Goal: Transaction & Acquisition: Obtain resource

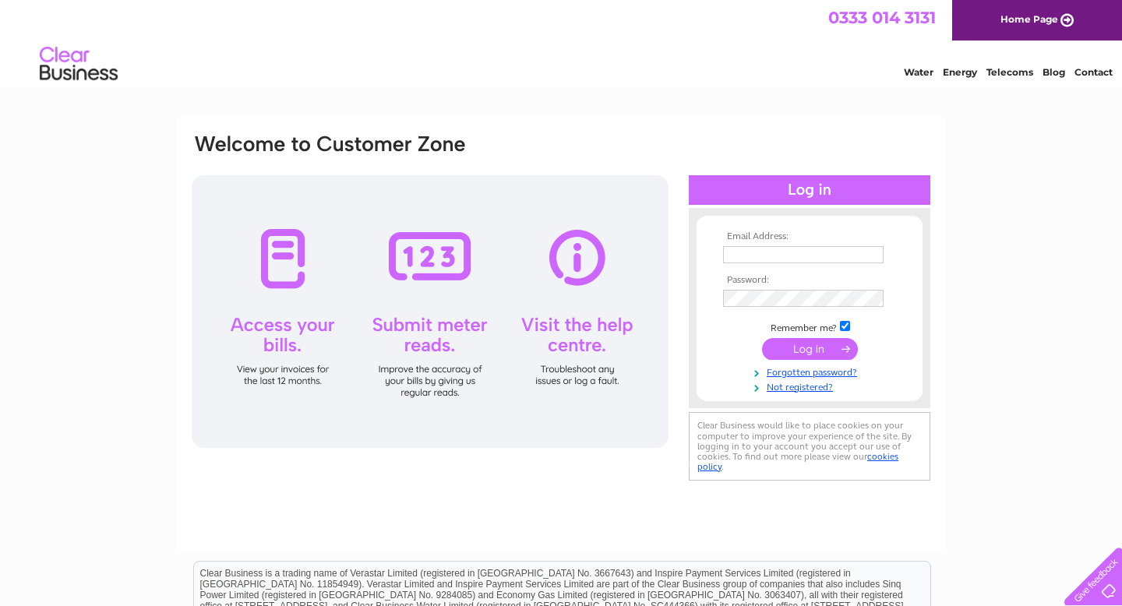
click at [783, 262] on input "text" at bounding box center [803, 254] width 161 height 17
type input "adnantat@yahoo.co.uk"
click at [813, 374] on link "Forgotten password?" at bounding box center [811, 373] width 177 height 15
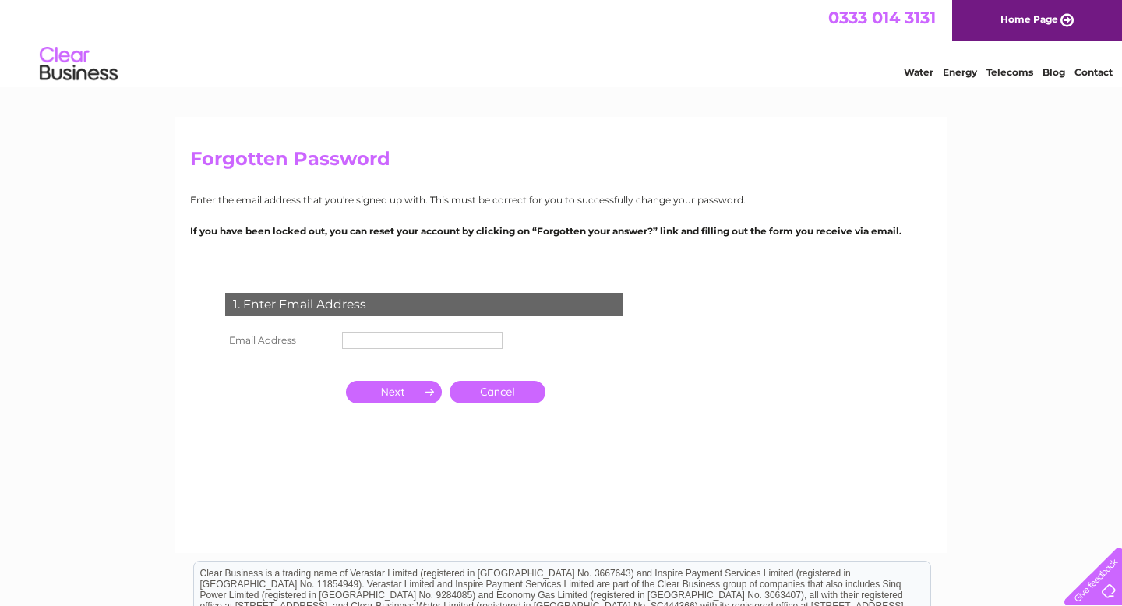
click at [383, 334] on input "text" at bounding box center [422, 340] width 161 height 17
type input "adnantat@yahoo.co.uk"
click at [416, 397] on input "button" at bounding box center [394, 394] width 96 height 22
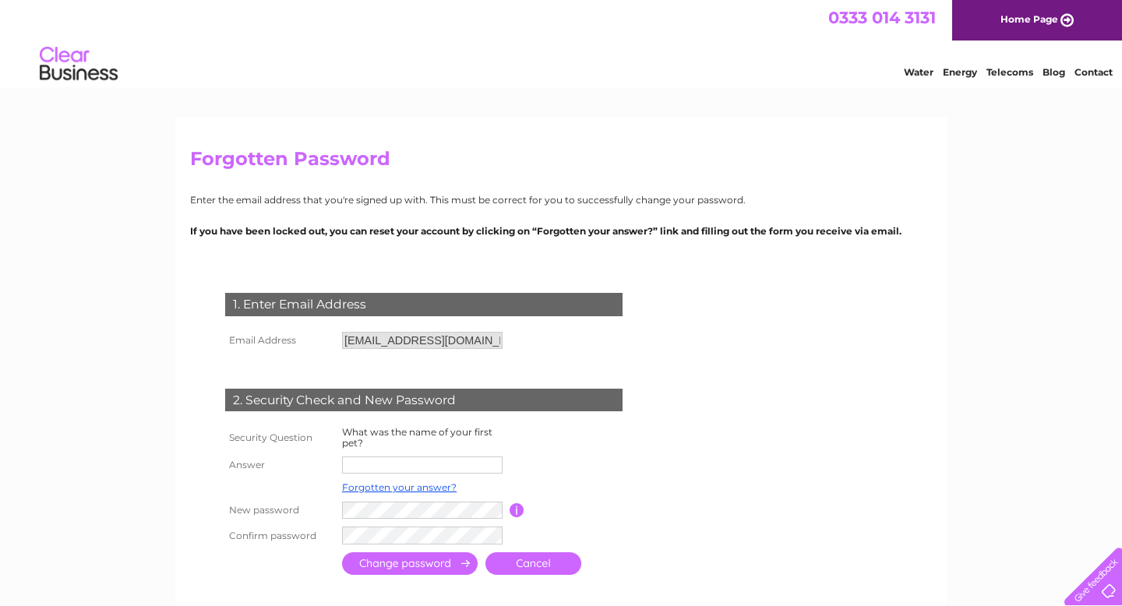
click at [394, 475] on td at bounding box center [423, 465] width 171 height 25
click at [387, 468] on input "text" at bounding box center [422, 465] width 161 height 17
click at [401, 489] on link "Forgotten your answer?" at bounding box center [399, 488] width 115 height 12
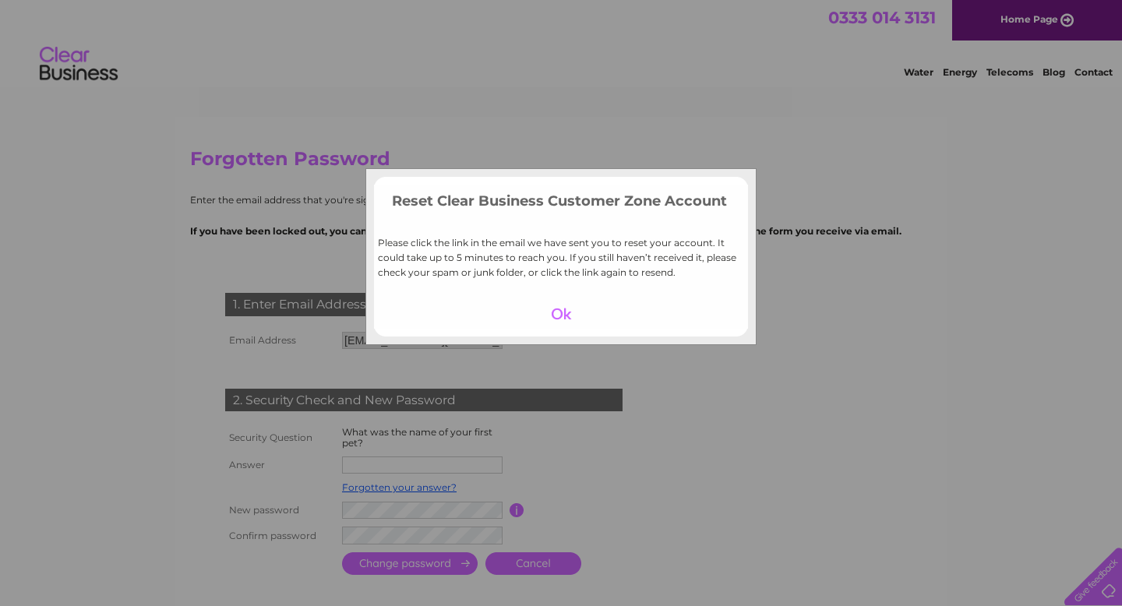
click at [554, 311] on div at bounding box center [562, 314] width 96 height 22
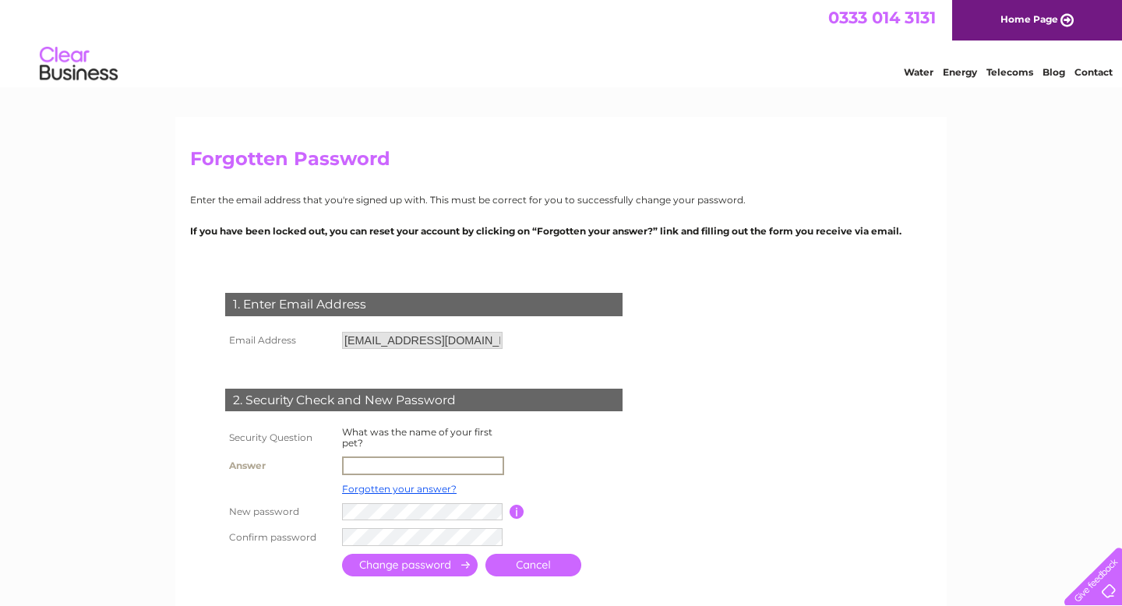
click at [420, 458] on input "text" at bounding box center [423, 466] width 162 height 19
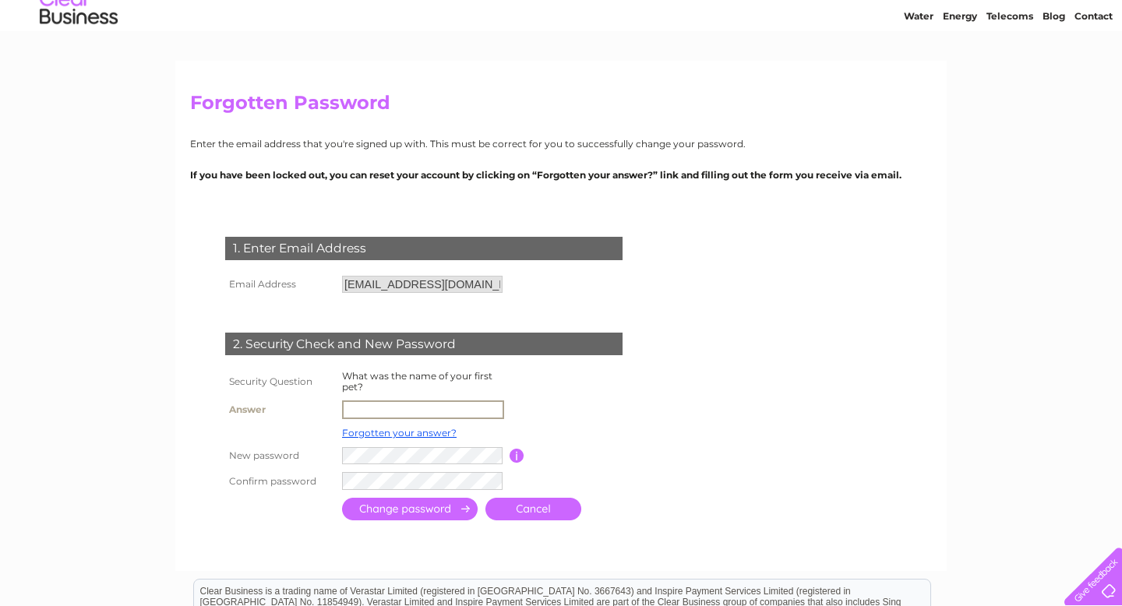
scroll to position [57, 0]
type input "Winnie"
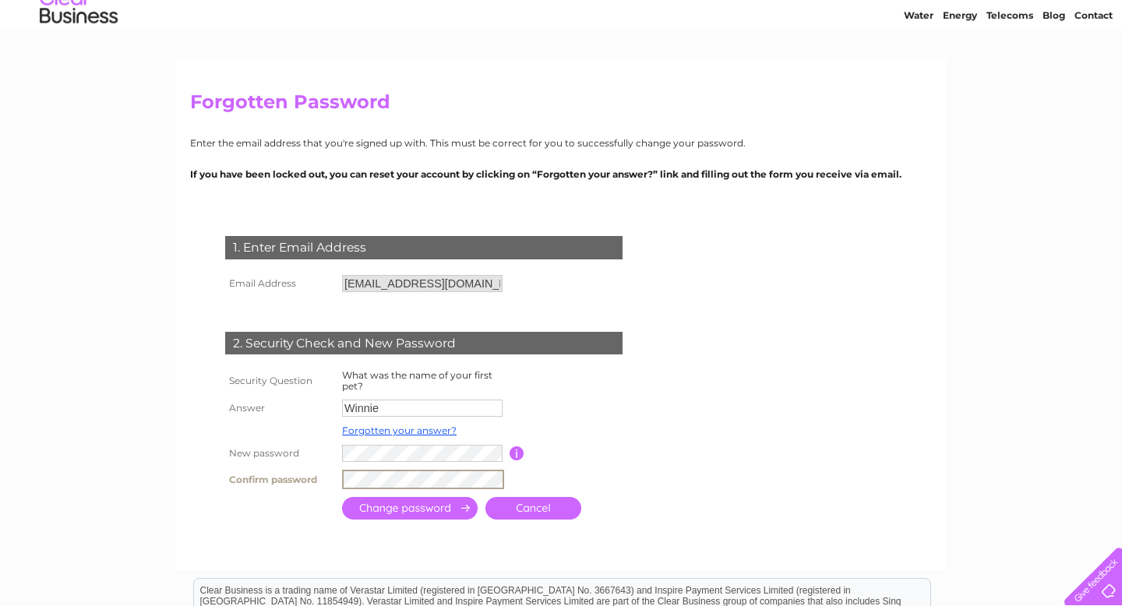
click at [436, 507] on input "submit" at bounding box center [410, 508] width 136 height 23
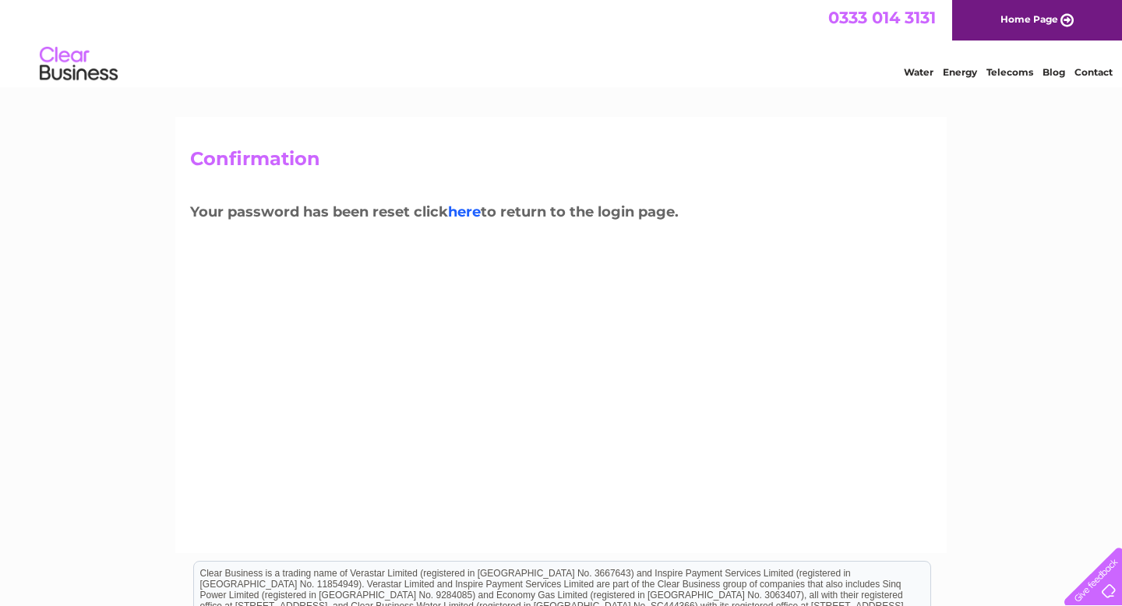
click at [470, 213] on link "here" at bounding box center [464, 211] width 33 height 17
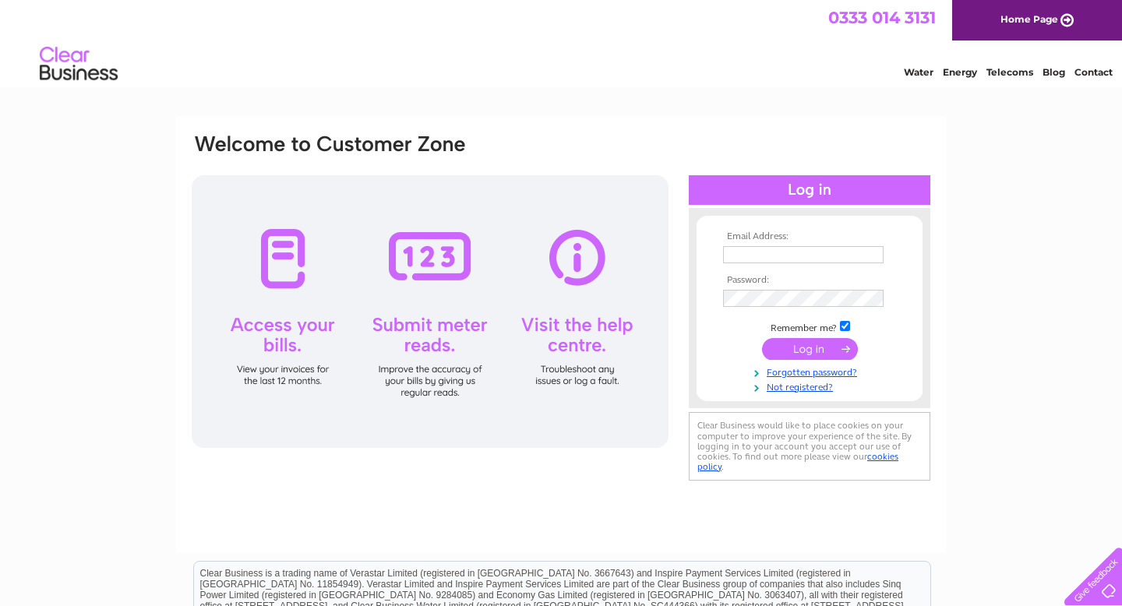
click at [802, 258] on input "text" at bounding box center [803, 254] width 161 height 17
type input "adnantat@yahoo.co.uk"
click at [830, 357] on input "submit" at bounding box center [810, 349] width 96 height 22
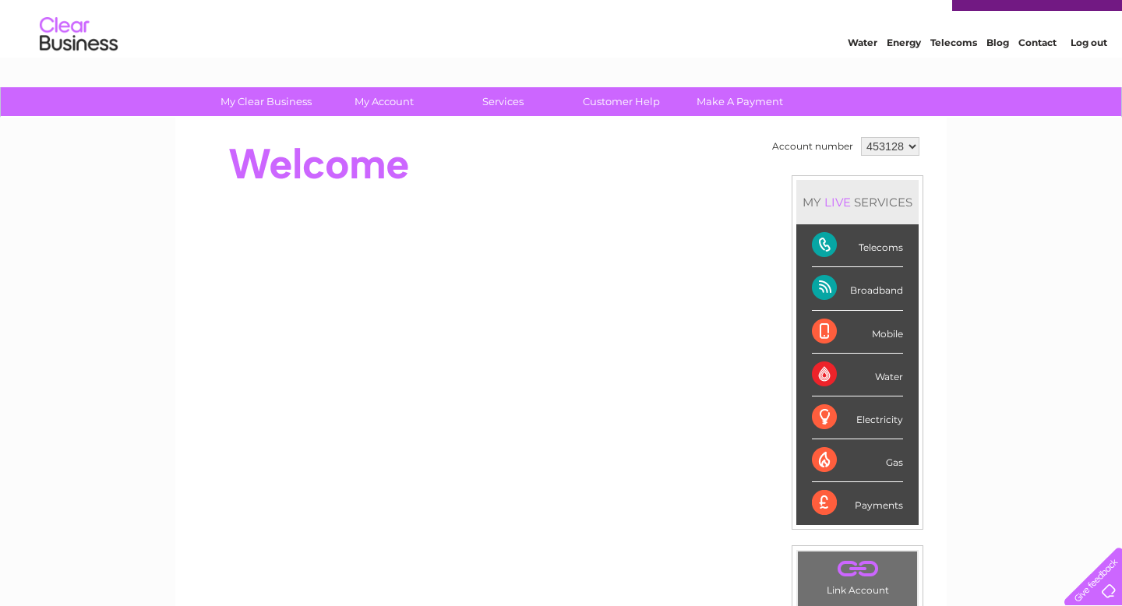
scroll to position [24, 0]
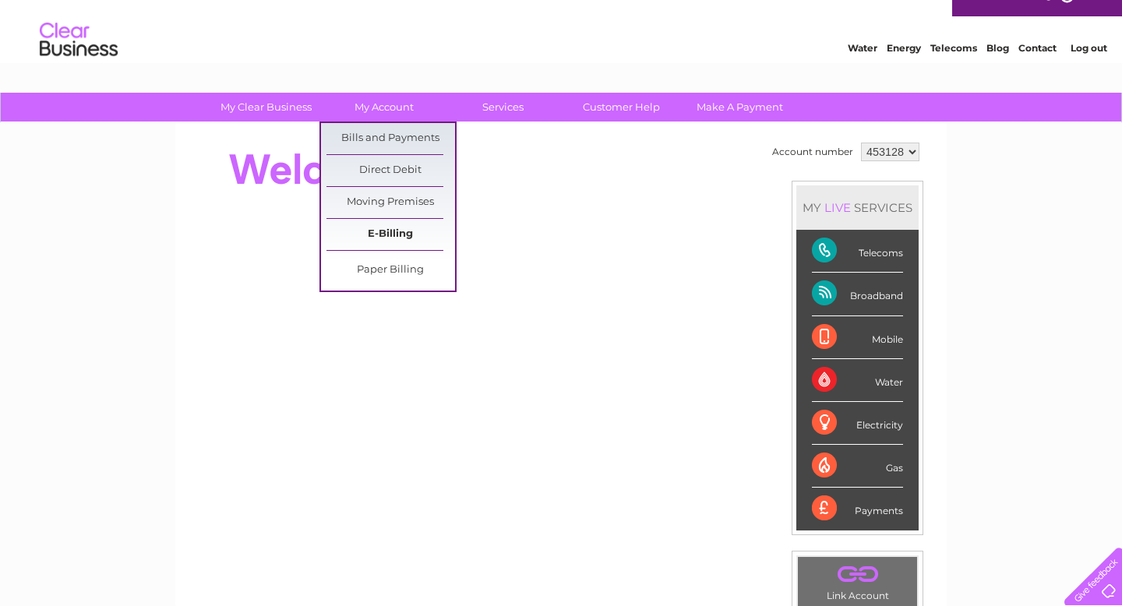
click at [385, 229] on link "E-Billing" at bounding box center [391, 234] width 129 height 31
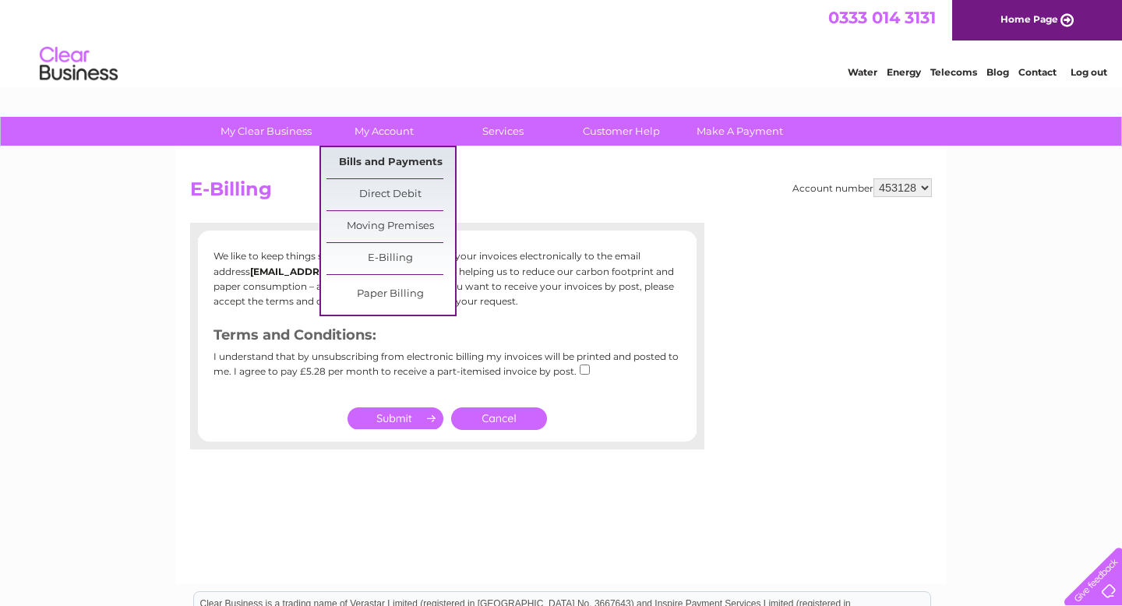
click at [383, 162] on link "Bills and Payments" at bounding box center [391, 162] width 129 height 31
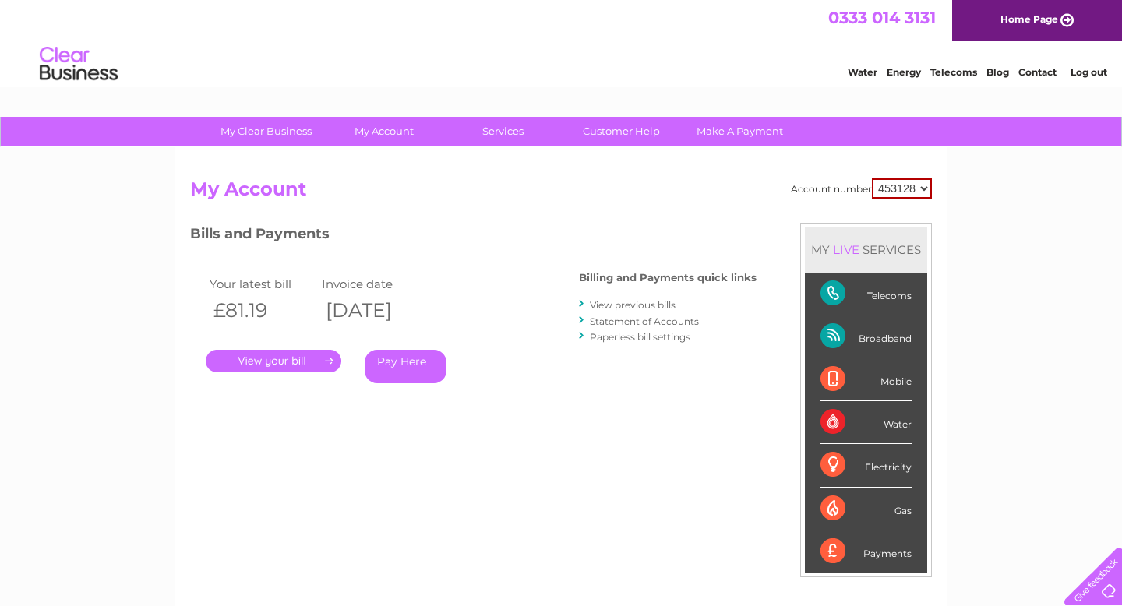
click at [286, 362] on link "." at bounding box center [274, 361] width 136 height 23
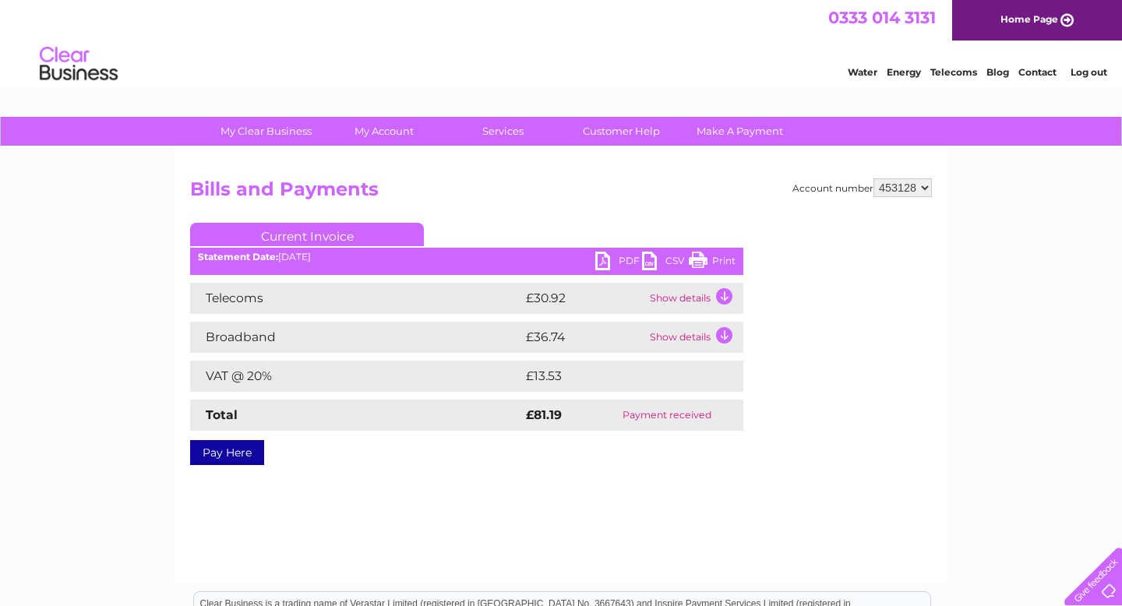
click at [614, 264] on link "PDF" at bounding box center [618, 263] width 47 height 23
